Goal: Information Seeking & Learning: Learn about a topic

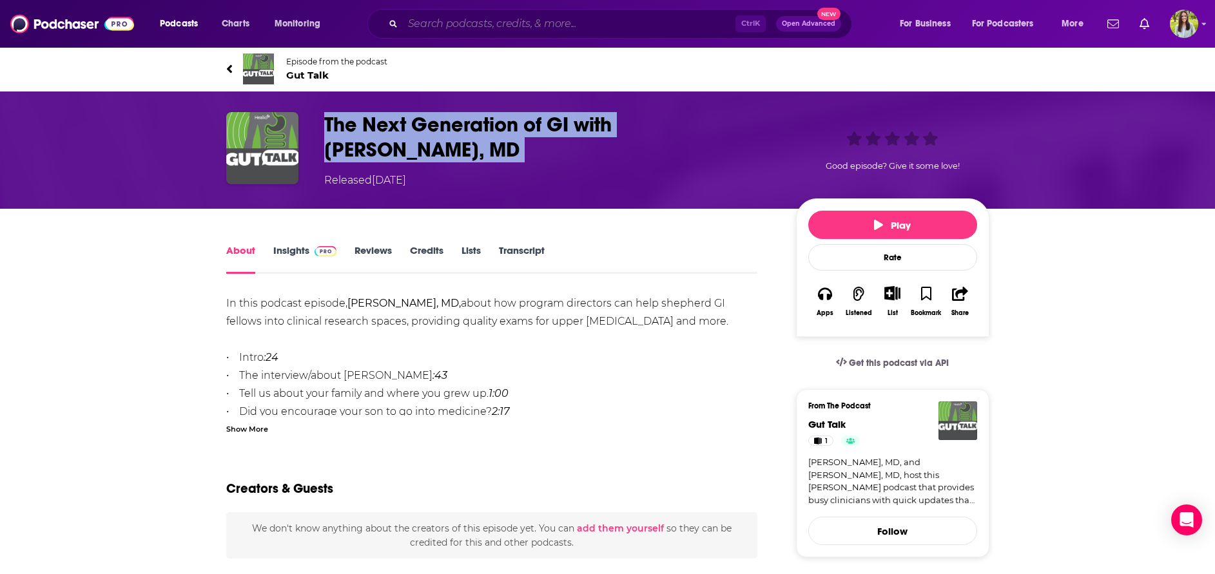
click at [533, 28] on input "Search podcasts, credits, & more..." at bounding box center [569, 24] width 333 height 21
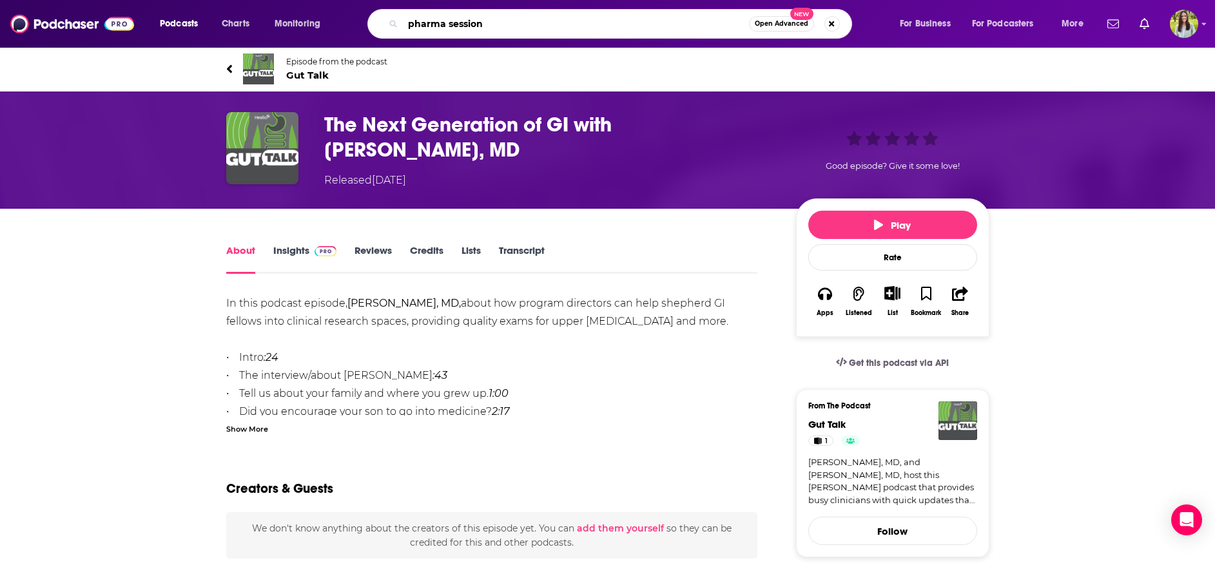
type input "pharma sessions"
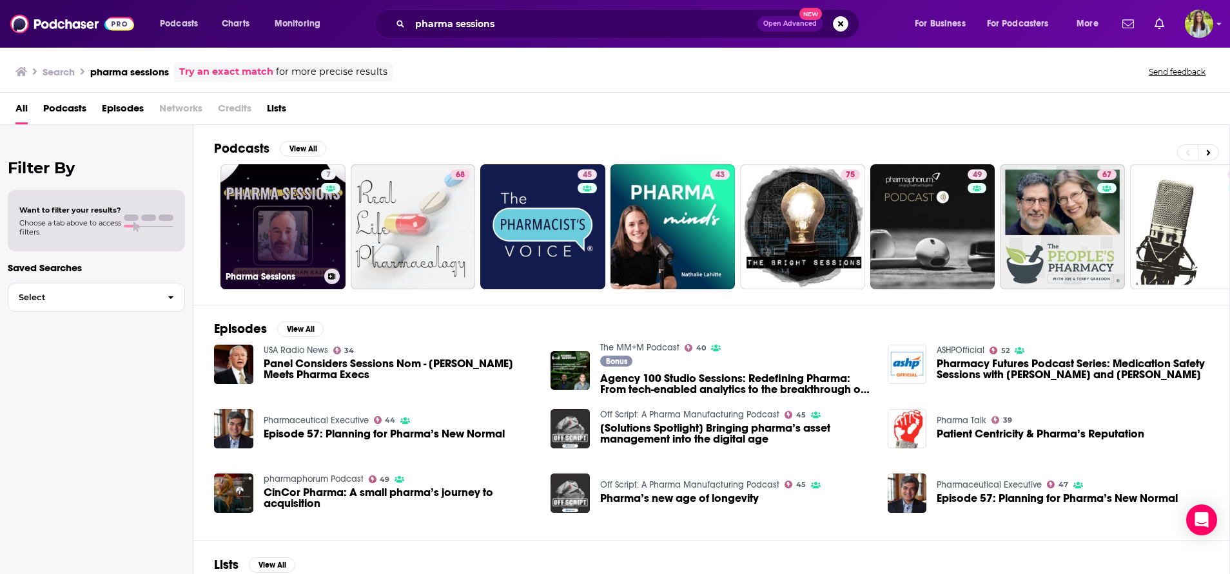
click at [253, 246] on link "7 Pharma Sessions" at bounding box center [282, 226] width 125 height 125
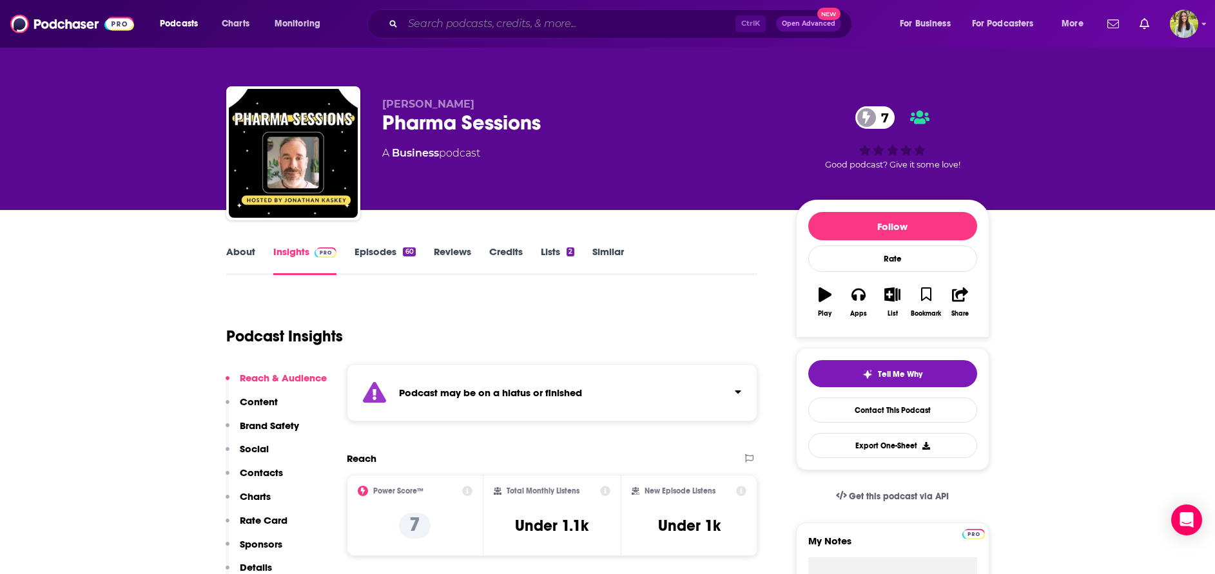
click at [571, 24] on input "Search podcasts, credits, & more..." at bounding box center [569, 24] width 333 height 21
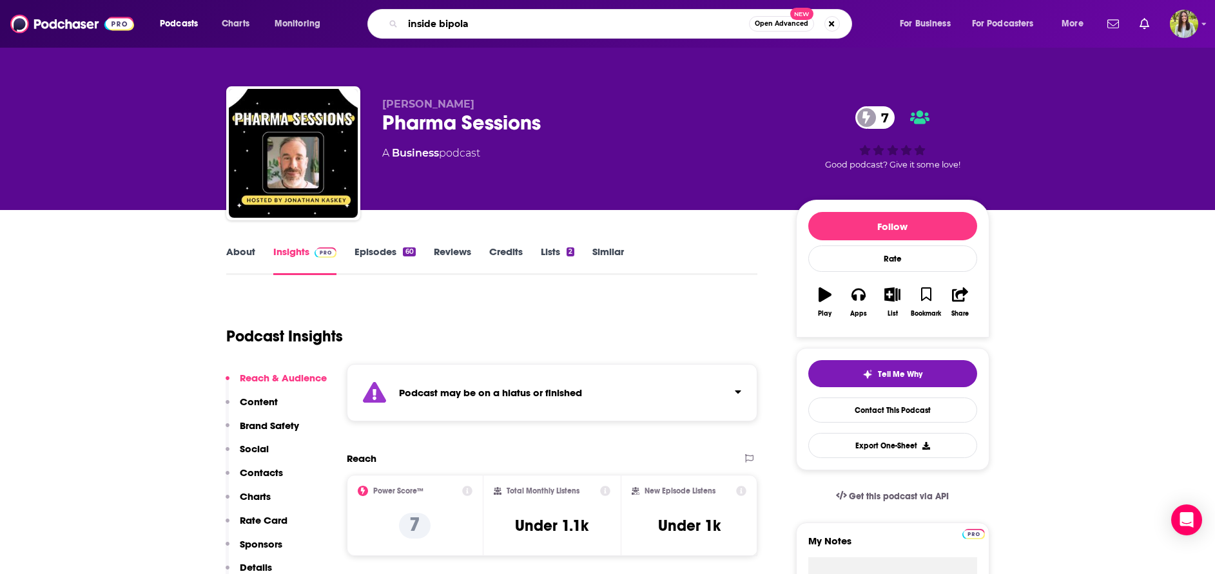
type input "inside bipolar"
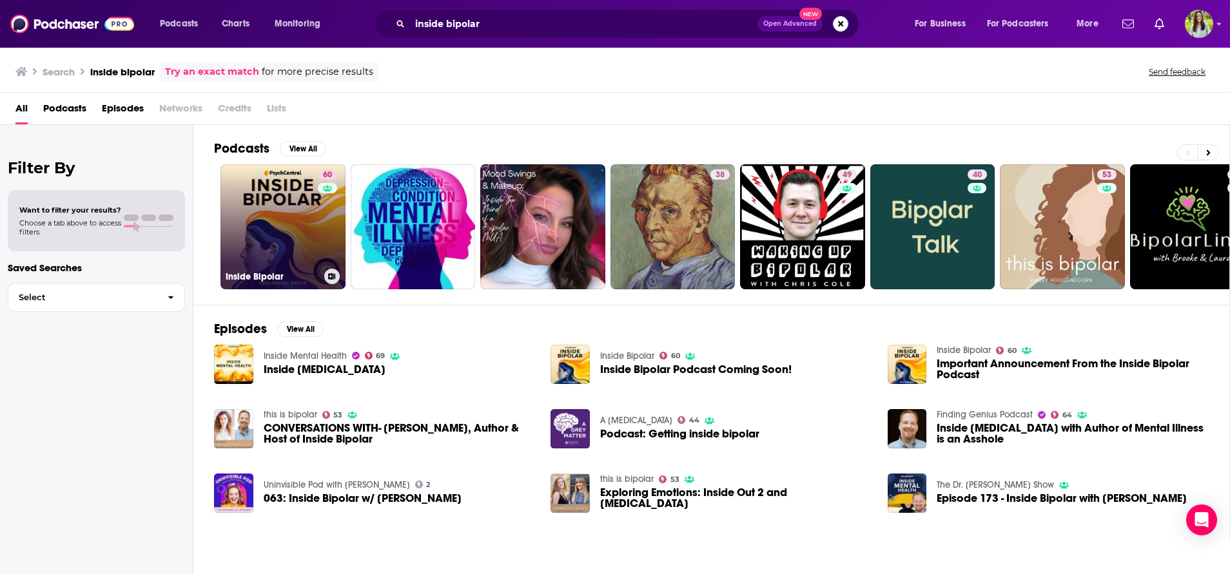
click at [311, 219] on link "60 Inside Bipolar" at bounding box center [282, 226] width 125 height 125
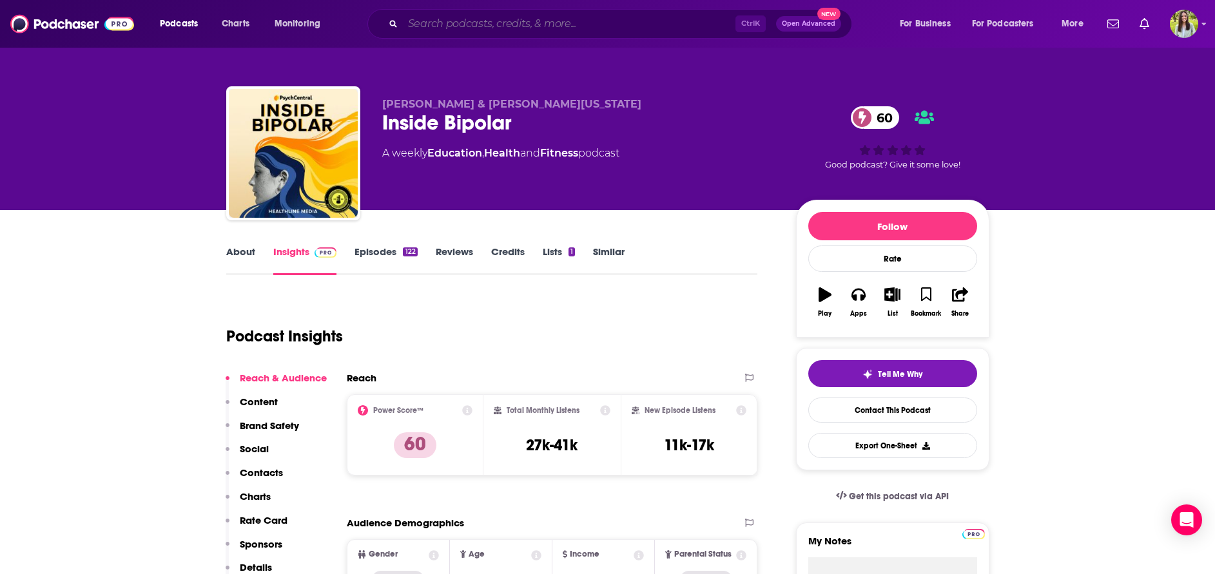
click at [638, 24] on input "Search podcasts, credits, & more..." at bounding box center [569, 24] width 333 height 21
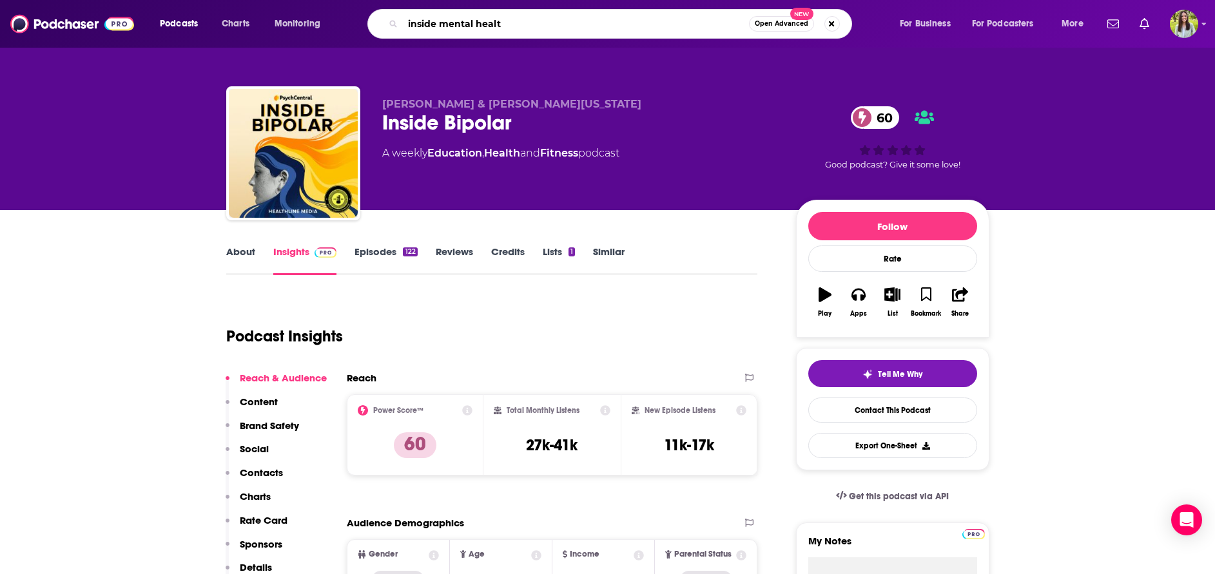
type input "inside mental health"
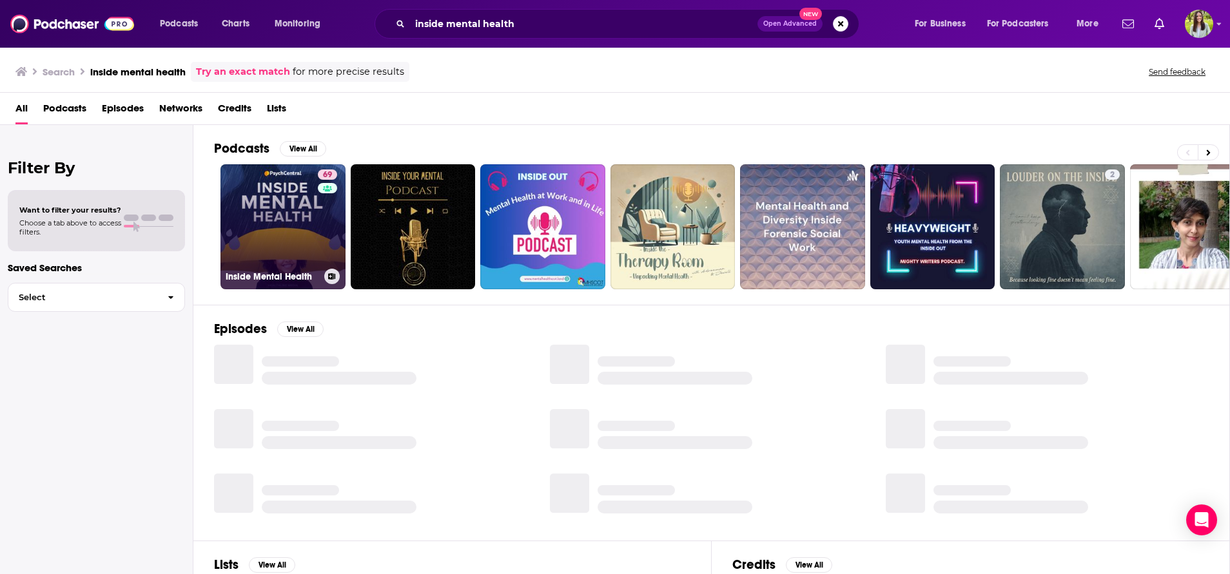
click at [251, 233] on link "69 Inside Mental Health" at bounding box center [282, 226] width 125 height 125
